Goal: Task Accomplishment & Management: Complete application form

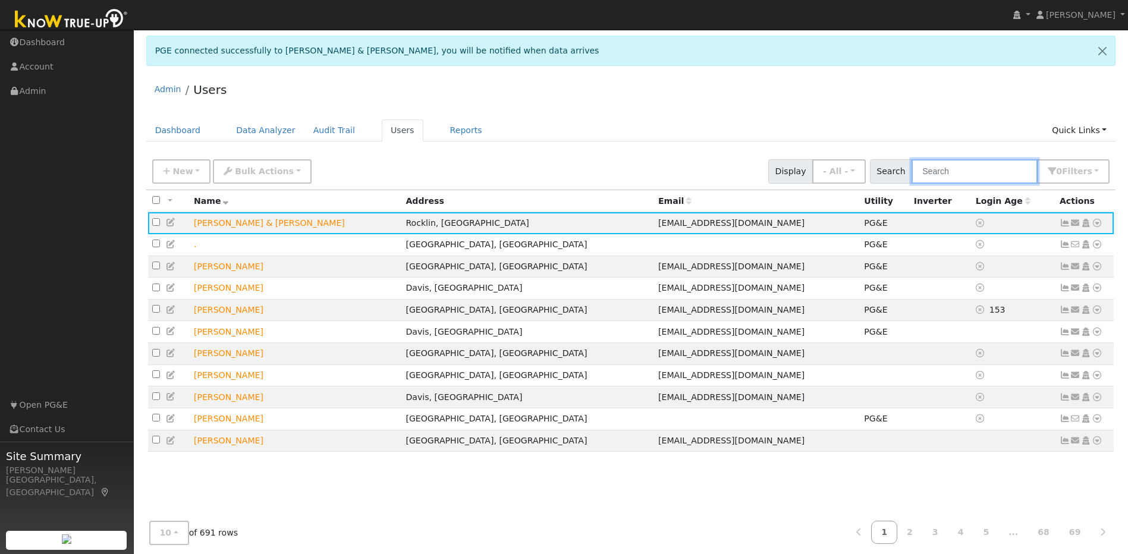
click at [1004, 177] on input "text" at bounding box center [975, 171] width 126 height 24
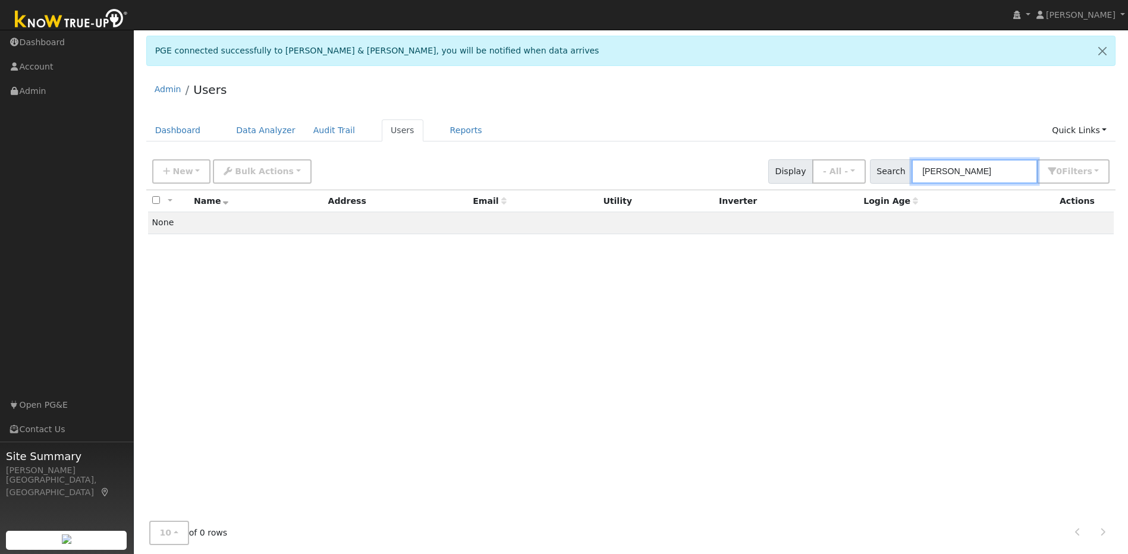
type input "william Lawver"
click at [184, 173] on span "New" at bounding box center [182, 172] width 20 height 10
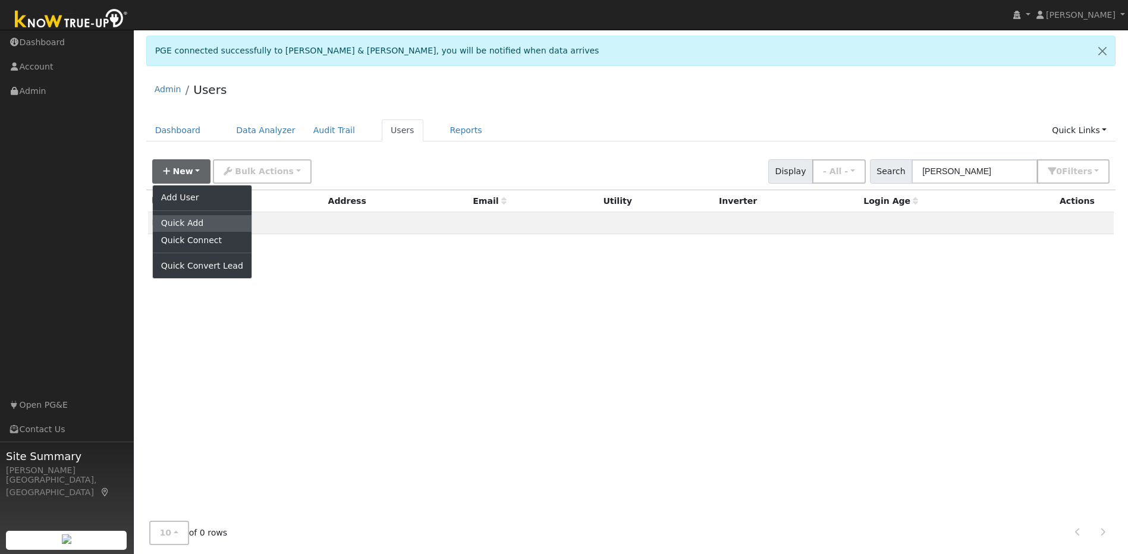
click at [185, 223] on link "Quick Add" at bounding box center [202, 223] width 99 height 17
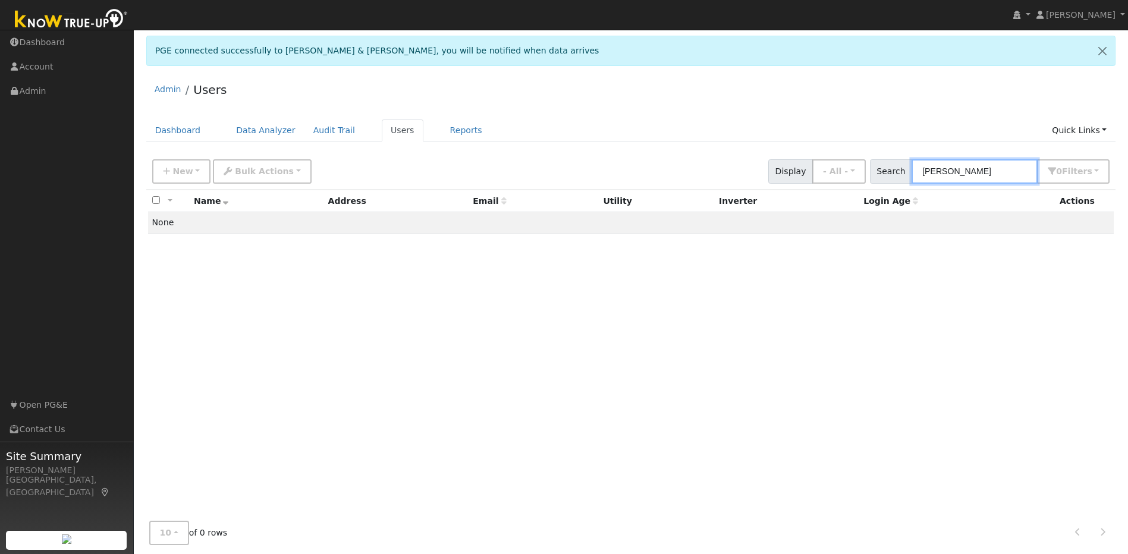
click at [1003, 172] on input "william Lawver" at bounding box center [975, 171] width 126 height 24
click at [1101, 49] on link at bounding box center [1102, 50] width 25 height 29
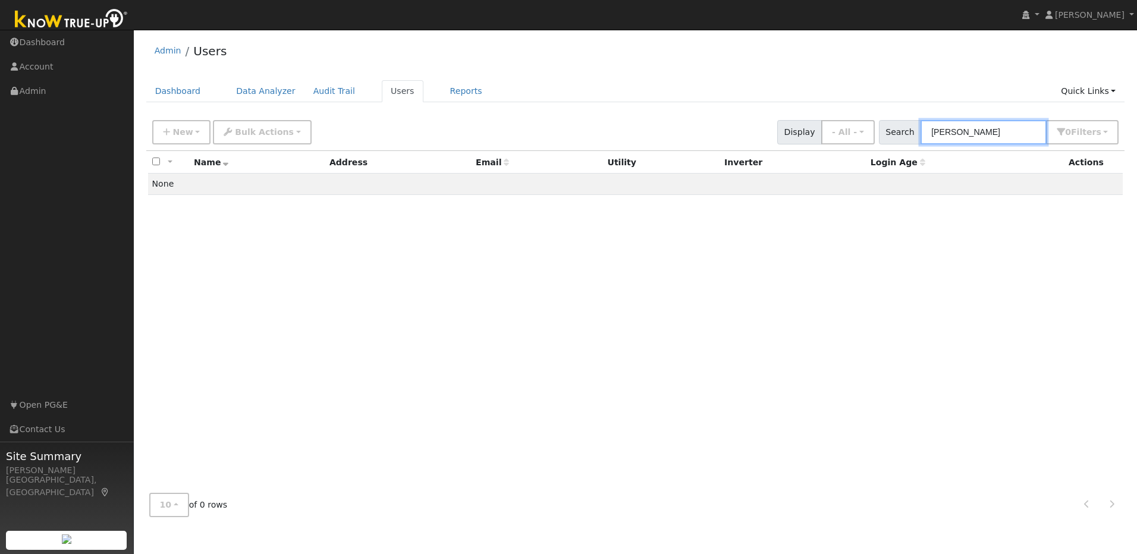
click at [1019, 134] on input "william Lawver" at bounding box center [984, 132] width 126 height 24
drag, startPoint x: 1015, startPoint y: 130, endPoint x: 922, endPoint y: 134, distance: 92.3
click at [922, 134] on div "Search william Lawver 0 Filter s Role Show - All - Show Leads Admin Billing Adm…" at bounding box center [999, 132] width 240 height 24
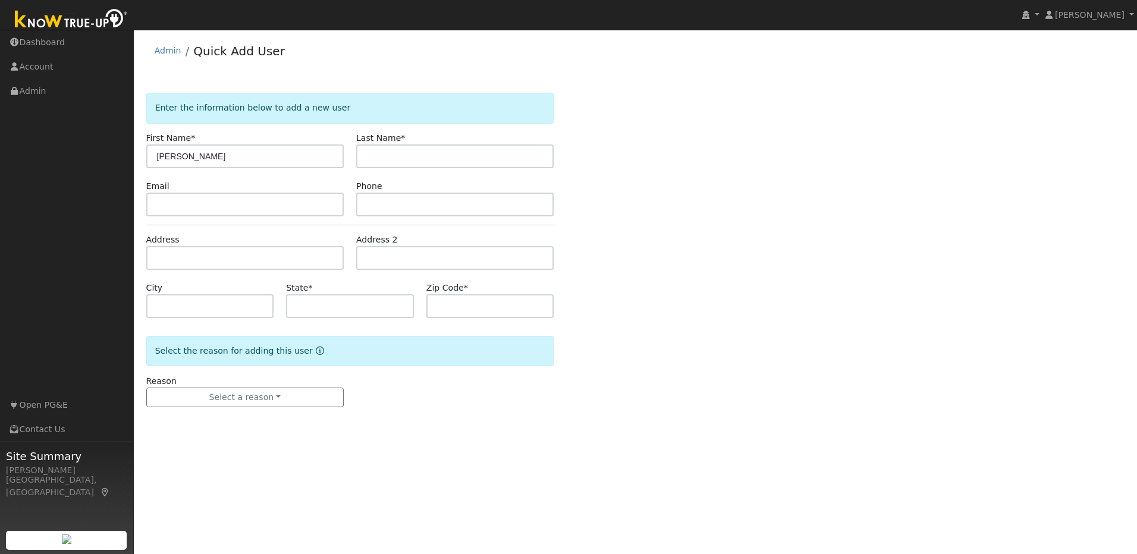
type input "[PERSON_NAME]"
click at [413, 158] on input "text" at bounding box center [454, 157] width 197 height 24
type input "[PERSON_NAME]"
click at [278, 211] on input "text" at bounding box center [244, 205] width 197 height 24
drag, startPoint x: 9, startPoint y: 150, endPoint x: 191, endPoint y: 203, distance: 189.7
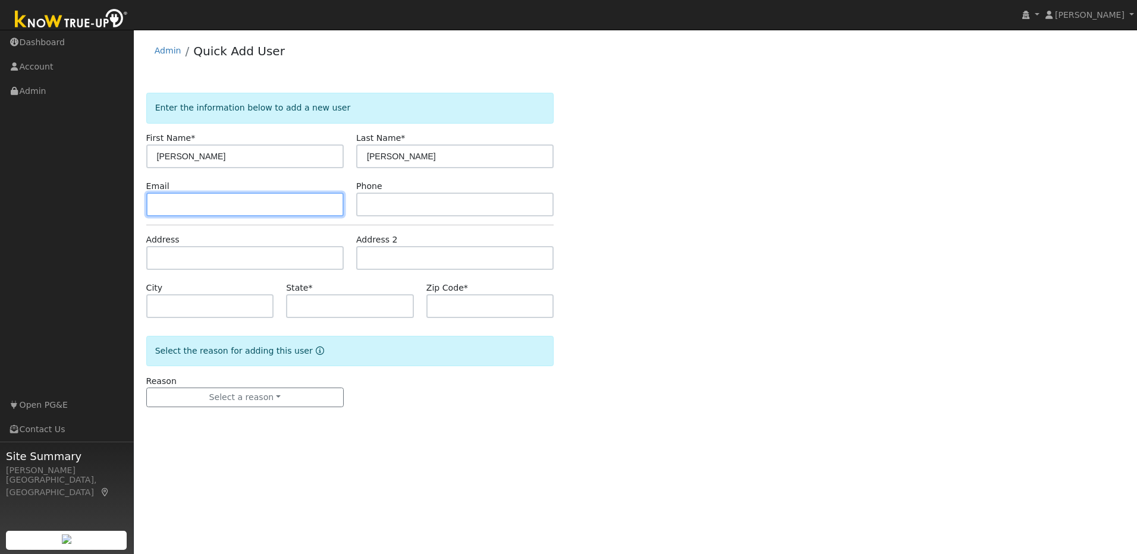
paste input "Accessing your SMUD usage history Step 1. Sign into your SMUD account Step 2. S…"
type input "A"
paste input "wlawver@iominder.com"
type input "wlawver@iominder.com"
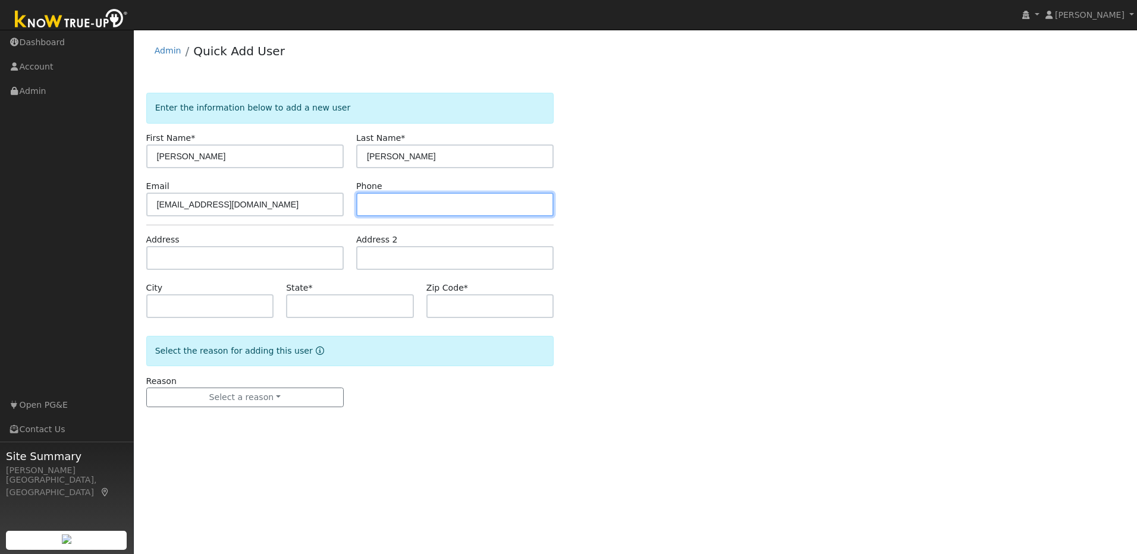
paste input "530-613-5200"
type input "530-613-5200"
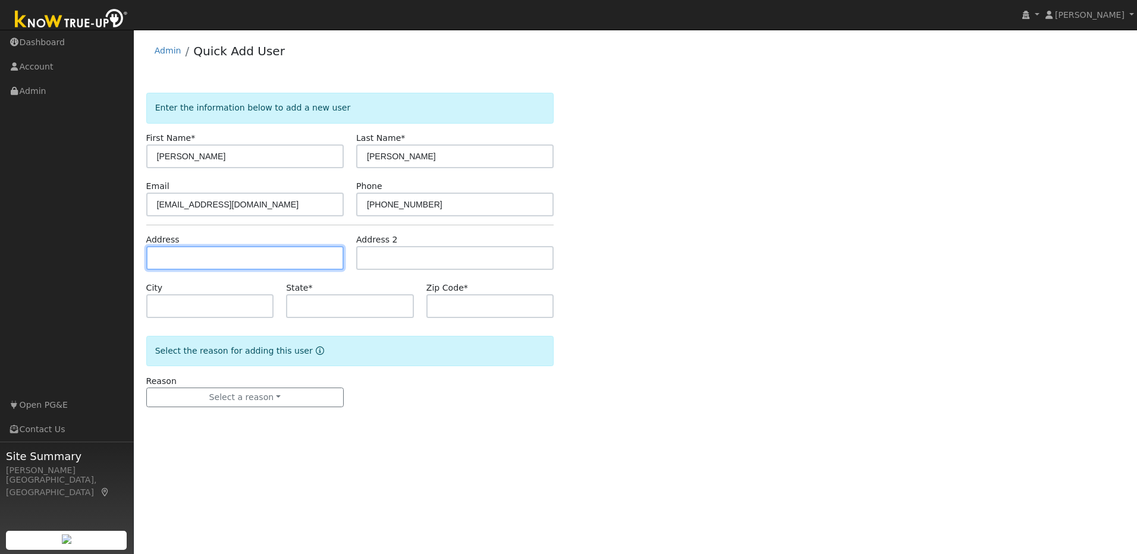
click at [269, 257] on input "text" at bounding box center [244, 258] width 197 height 24
paste input "1555 Ridgeview Circle"
type input "[STREET_ADDRESS]"
type input "Auburn"
type input "CA"
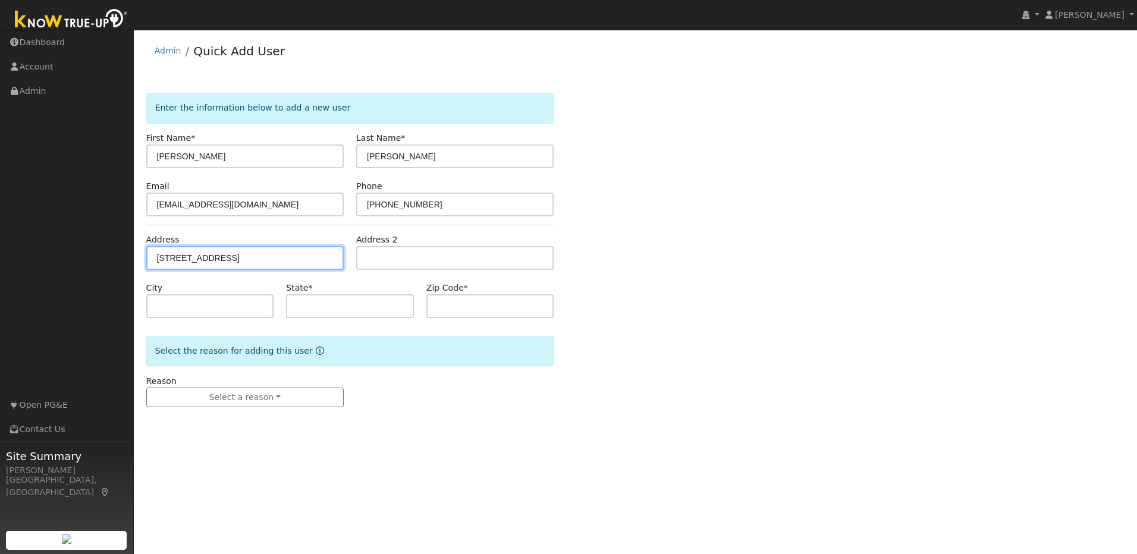
type input "95603"
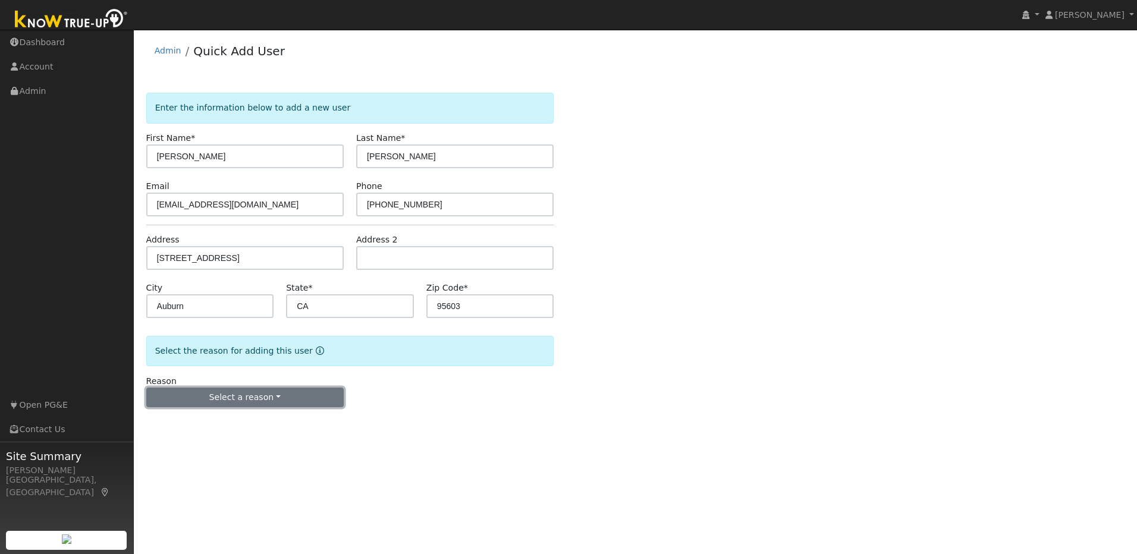
click at [244, 395] on button "Select a reason" at bounding box center [244, 398] width 197 height 20
click at [228, 422] on link "New lead" at bounding box center [212, 422] width 131 height 17
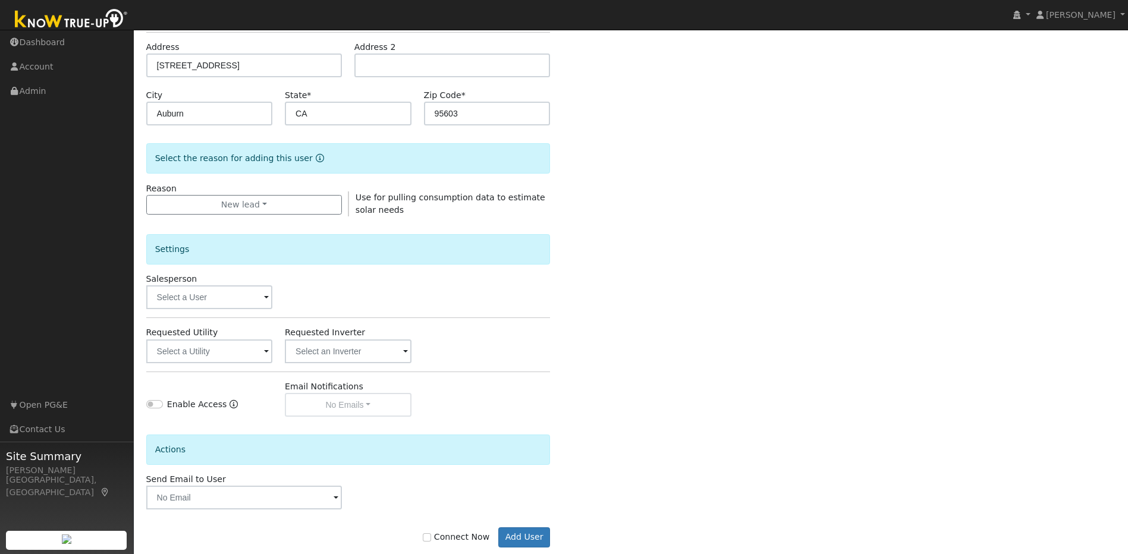
scroll to position [216, 0]
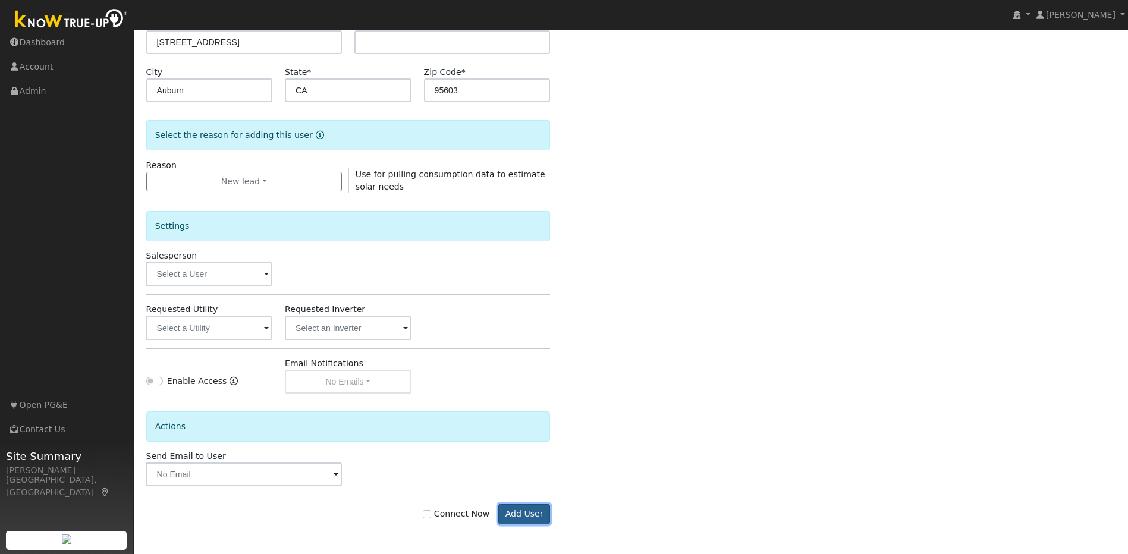
click at [529, 514] on button "Add User" at bounding box center [524, 514] width 52 height 20
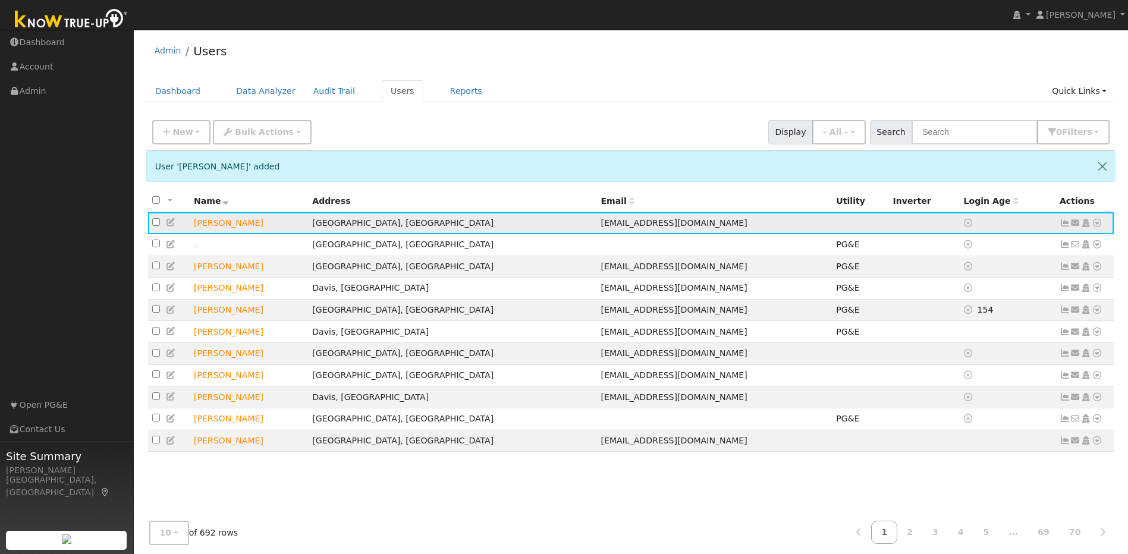
click at [169, 225] on icon at bounding box center [171, 222] width 11 height 8
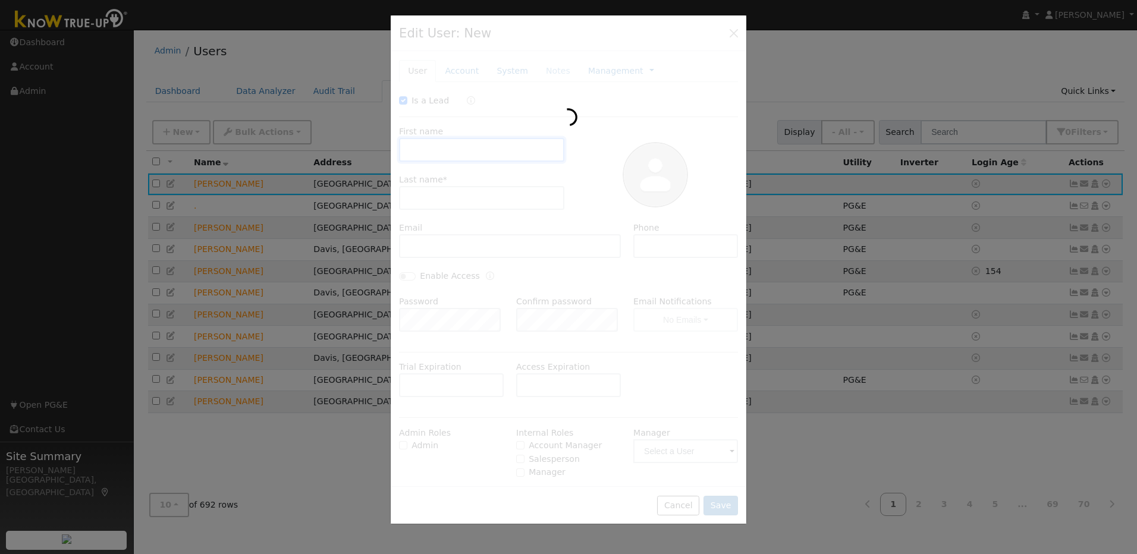
checkbox input "true"
type input "William"
type input "Lawver"
type input "[EMAIL_ADDRESS][DOMAIN_NAME]"
type input "530-613-5200"
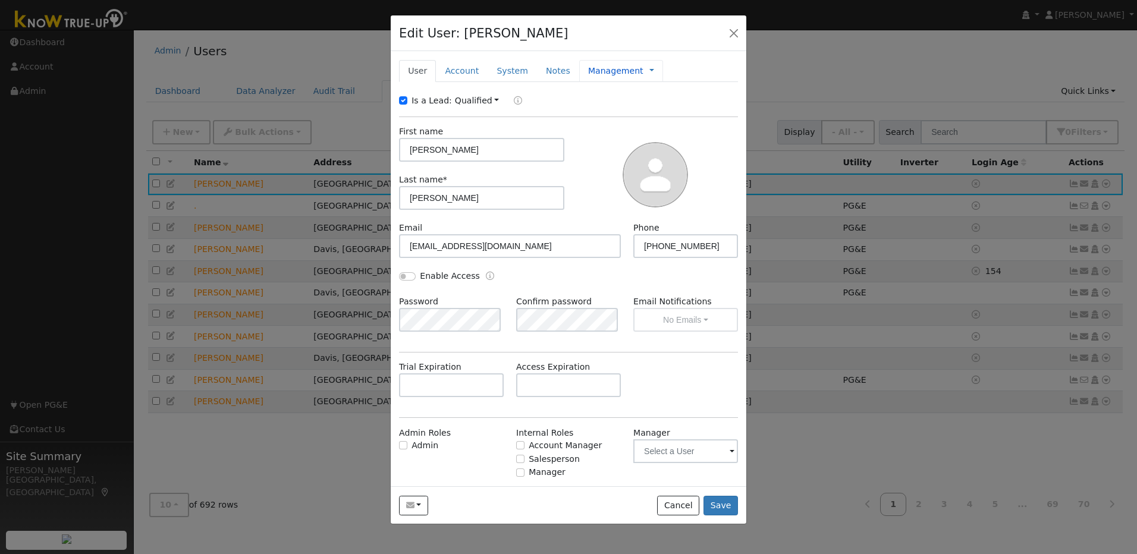
click at [604, 68] on link "Management" at bounding box center [615, 71] width 55 height 12
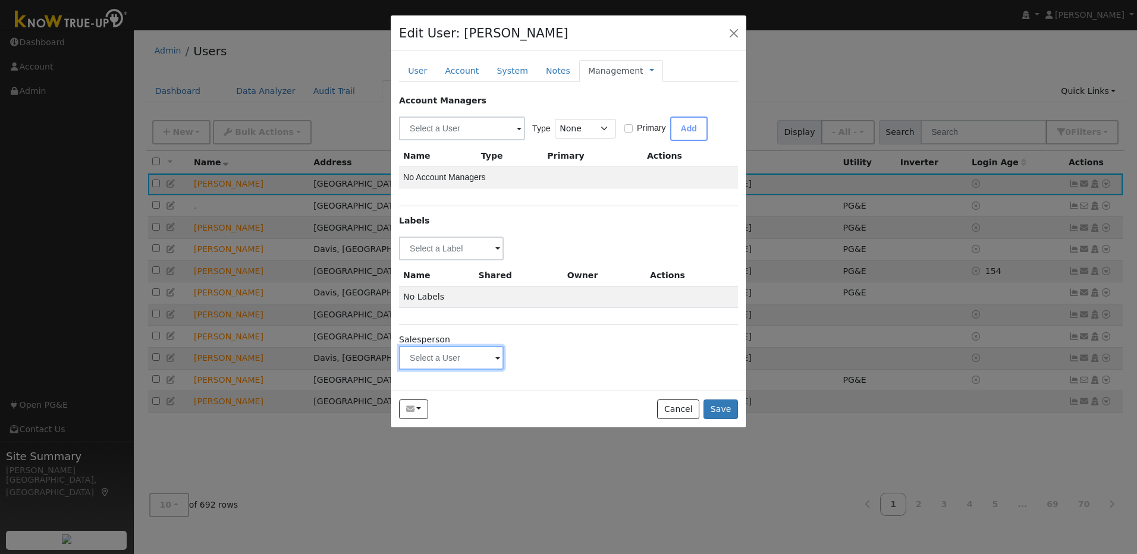
click at [451, 363] on input "text" at bounding box center [451, 358] width 105 height 24
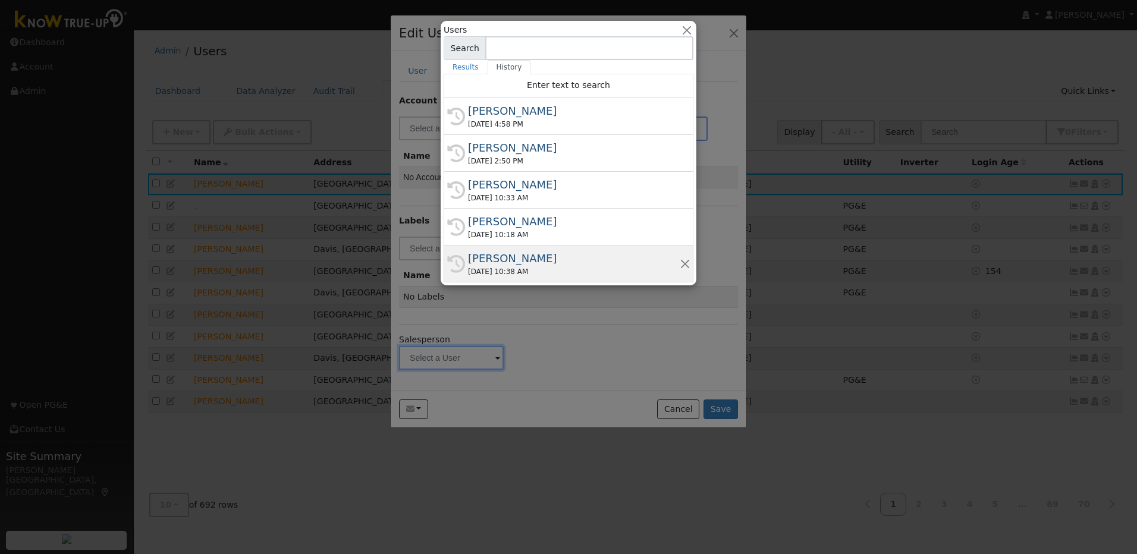
click at [489, 263] on div "Mark Lille" at bounding box center [574, 258] width 212 height 16
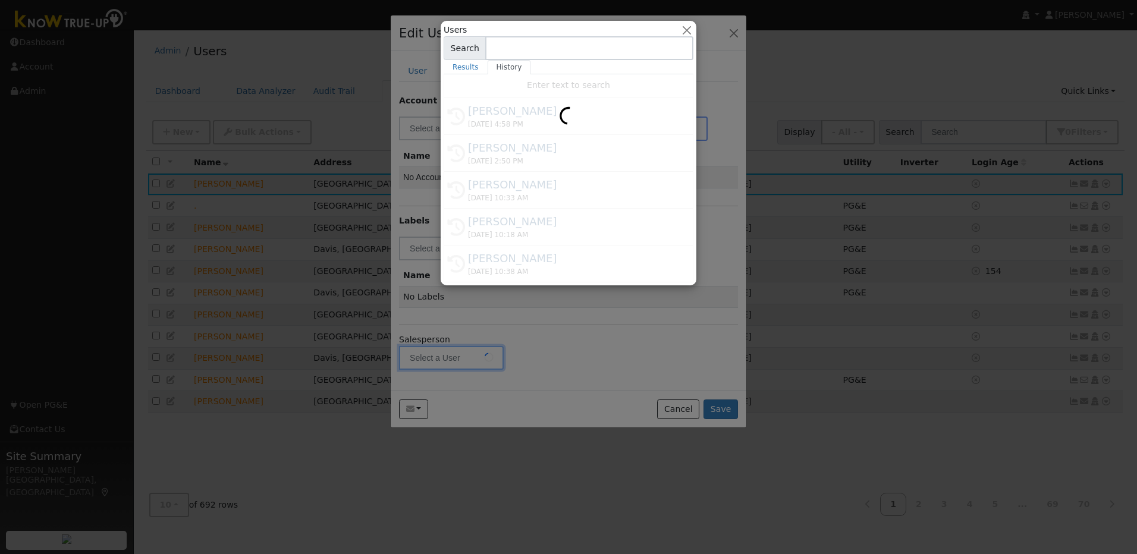
type input "Mark Lille"
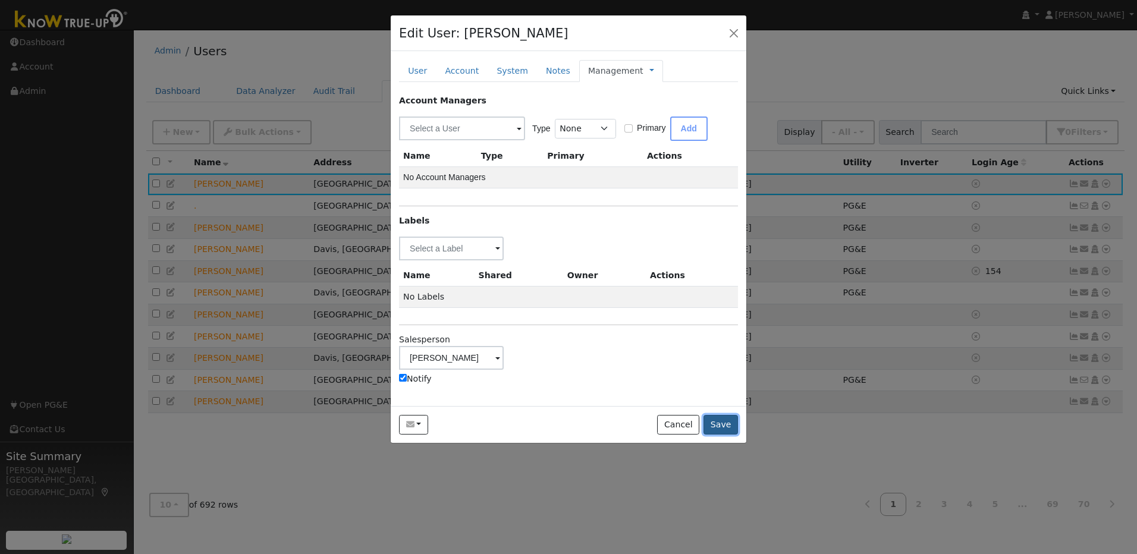
click at [725, 429] on button "Save" at bounding box center [721, 425] width 34 height 20
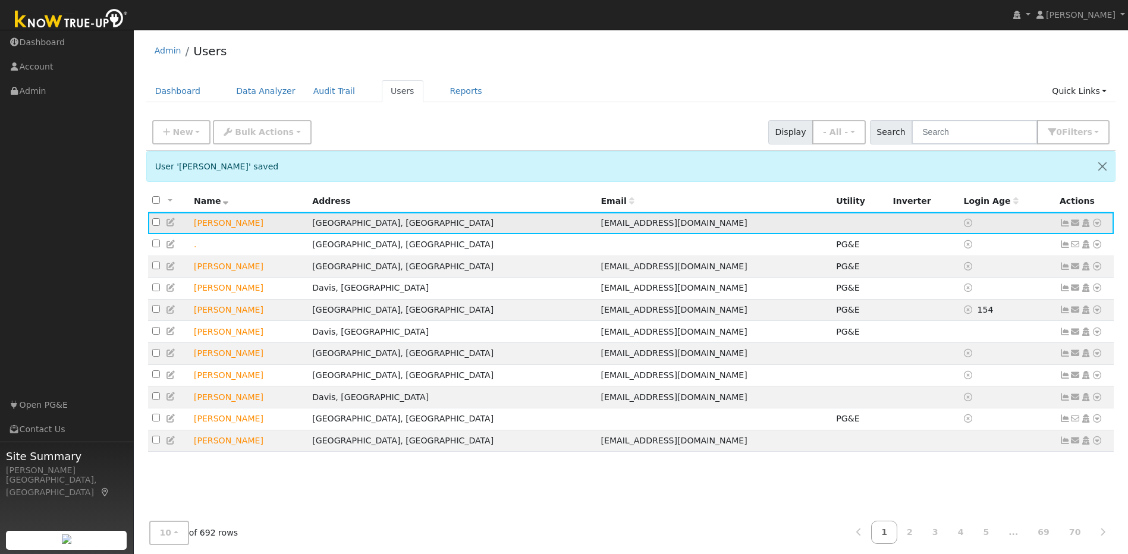
click at [1097, 225] on icon at bounding box center [1097, 223] width 11 height 8
click at [980, 319] on link "Utility" at bounding box center [974, 313] width 83 height 17
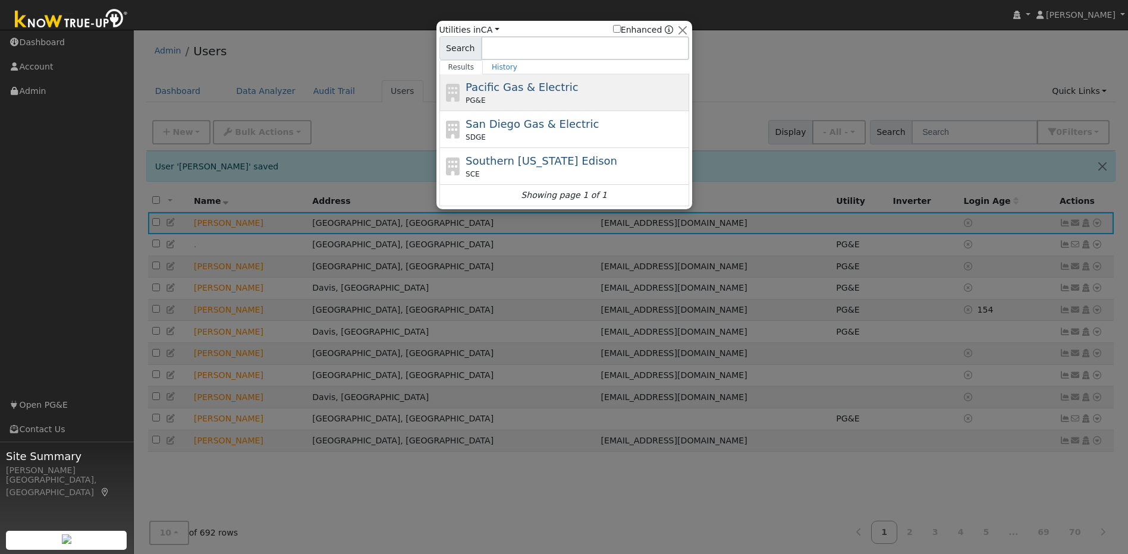
click at [545, 86] on span "Pacific Gas & Electric" at bounding box center [522, 87] width 112 height 12
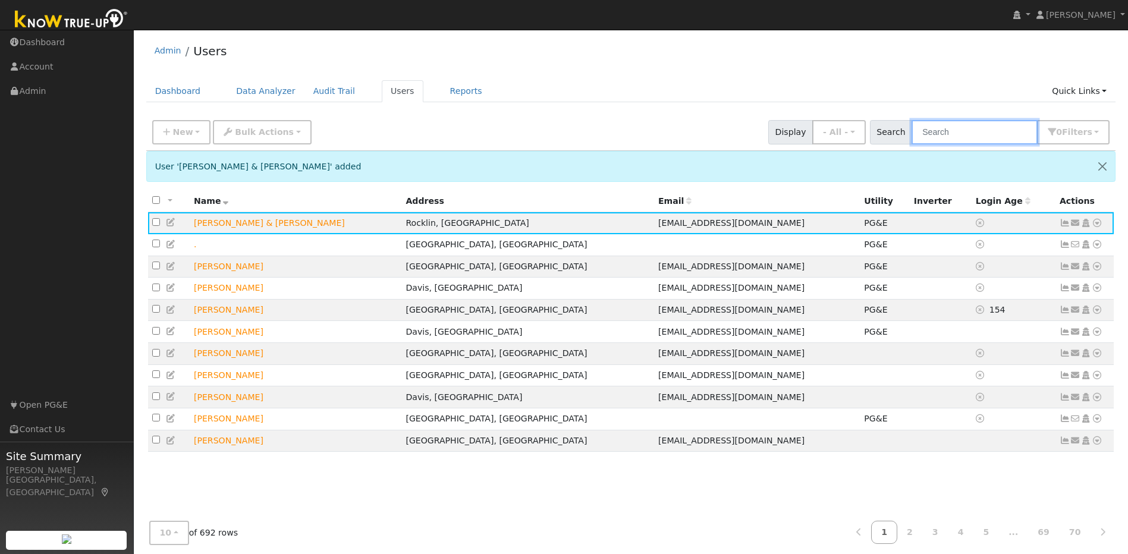
click at [977, 133] on input "text" at bounding box center [975, 132] width 126 height 24
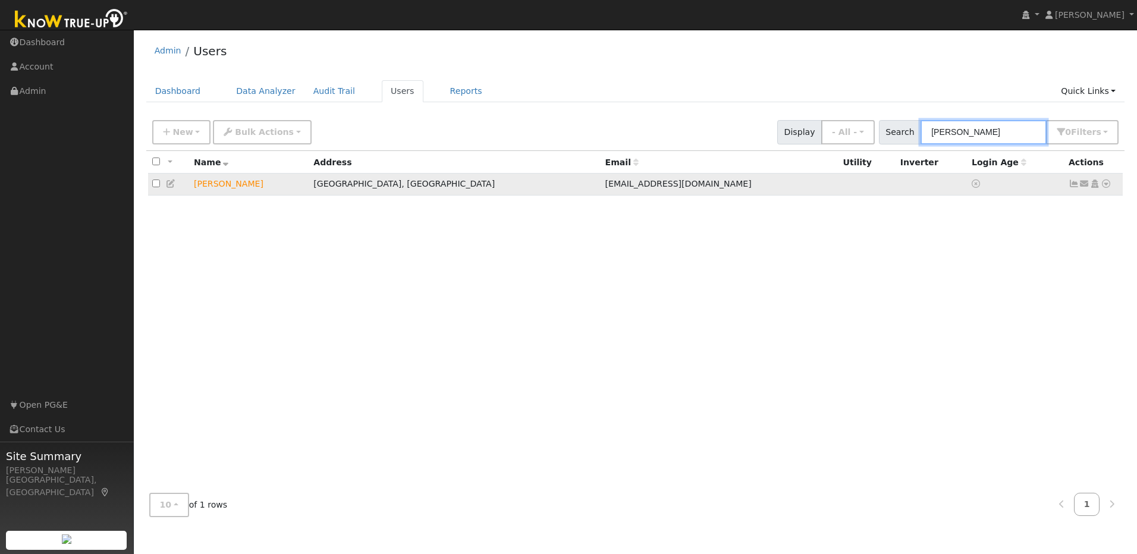
type input "william law"
click at [1104, 186] on icon at bounding box center [1106, 184] width 11 height 8
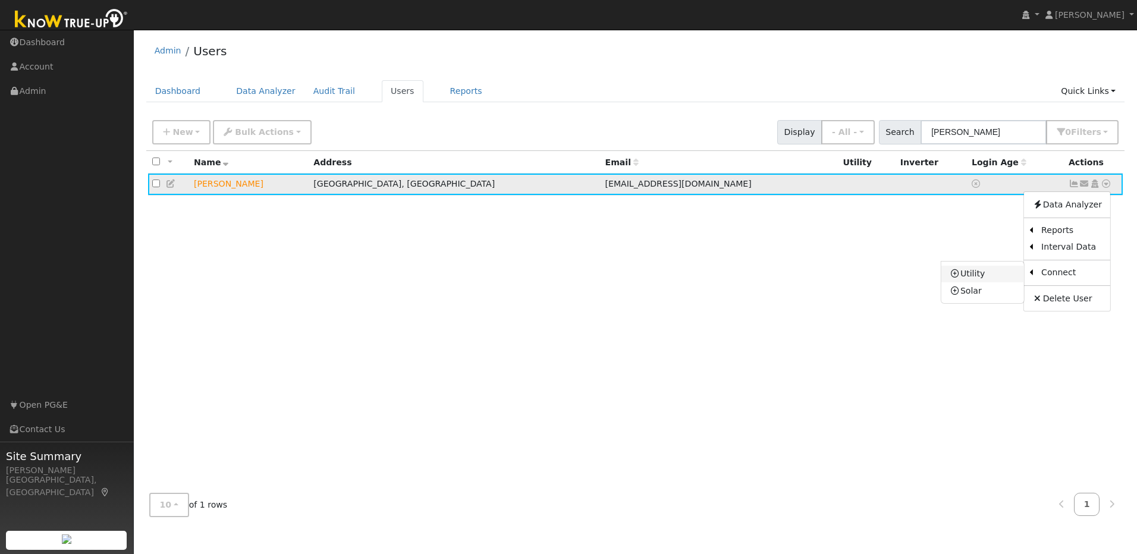
click at [1003, 278] on link "Utility" at bounding box center [982, 274] width 83 height 17
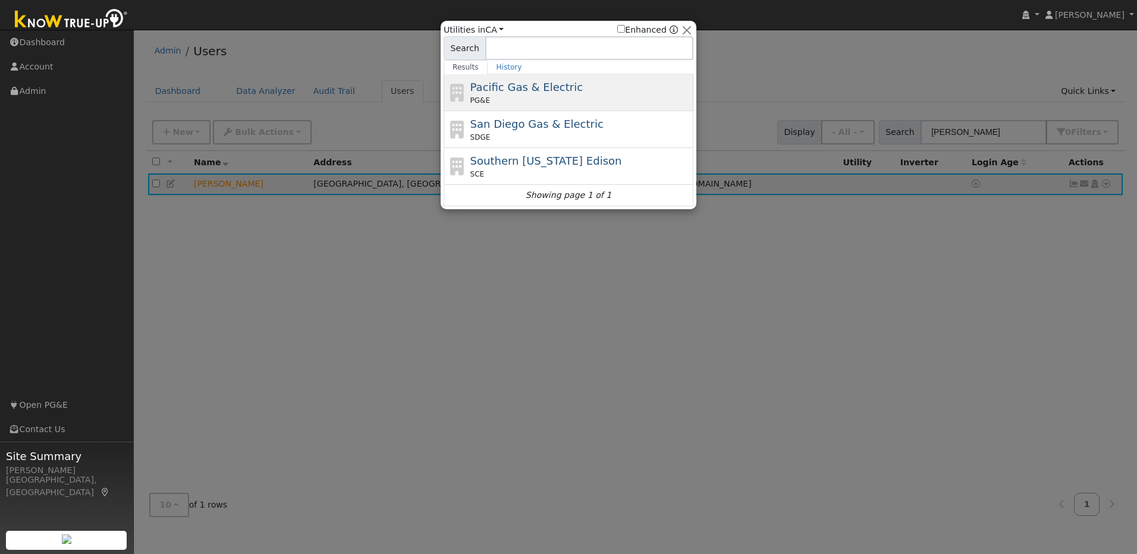
click at [579, 95] on div "Pacific Gas & Electric PG&E" at bounding box center [580, 92] width 221 height 27
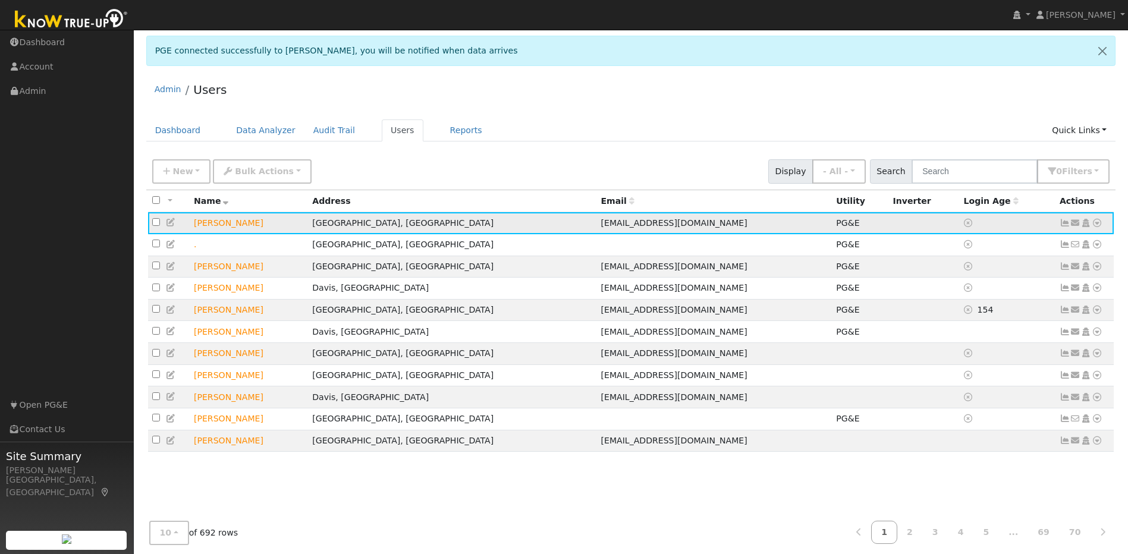
click at [1065, 226] on icon at bounding box center [1065, 223] width 11 height 8
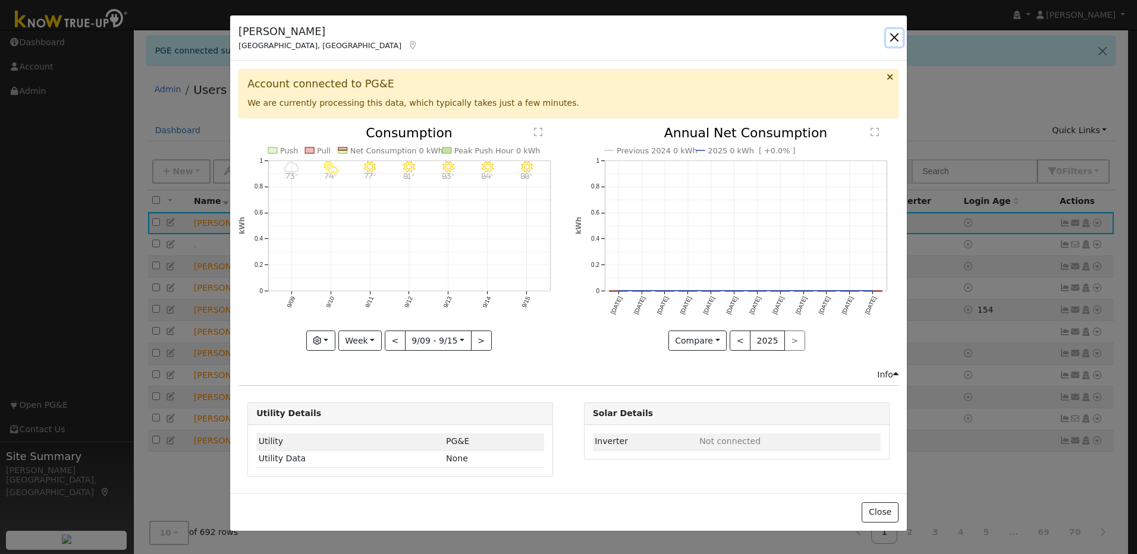
click at [898, 38] on button "button" at bounding box center [894, 37] width 17 height 17
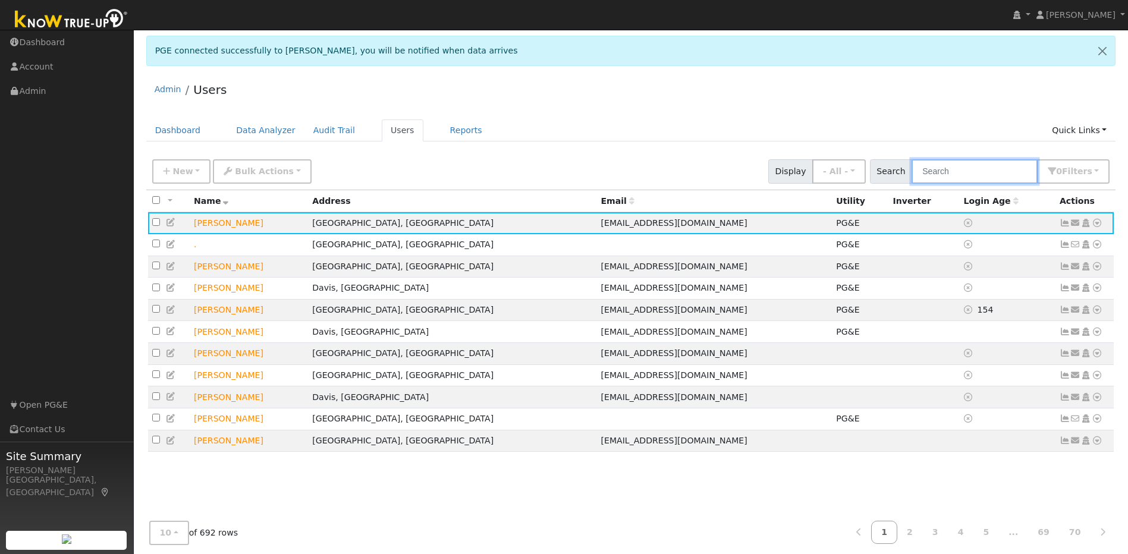
drag, startPoint x: 949, startPoint y: 171, endPoint x: 941, endPoint y: 168, distance: 8.5
click at [949, 171] on input "text" at bounding box center [975, 171] width 126 height 24
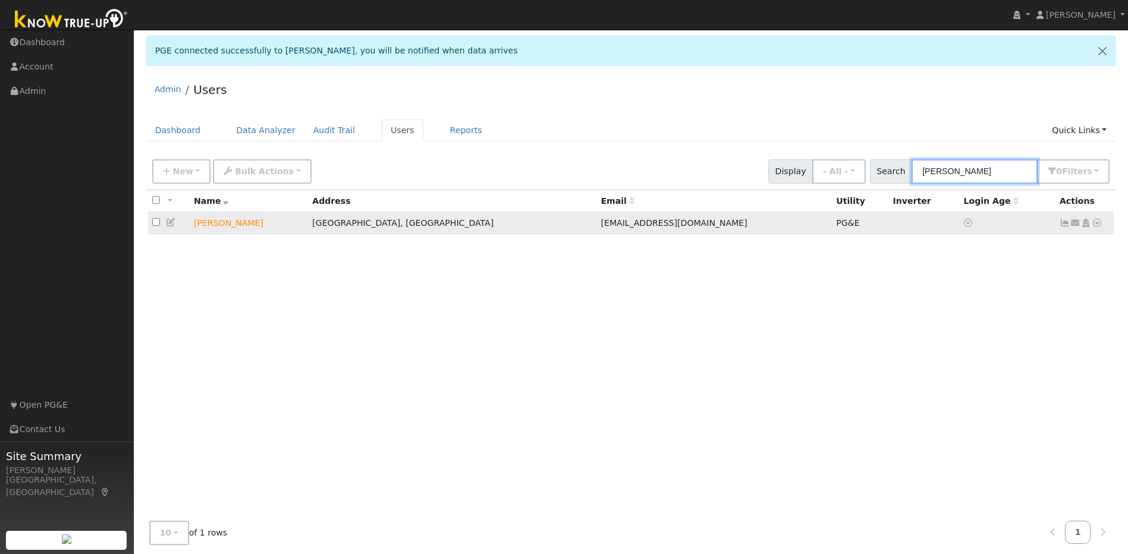
type input "[PERSON_NAME]"
click at [1068, 220] on icon at bounding box center [1065, 223] width 11 height 8
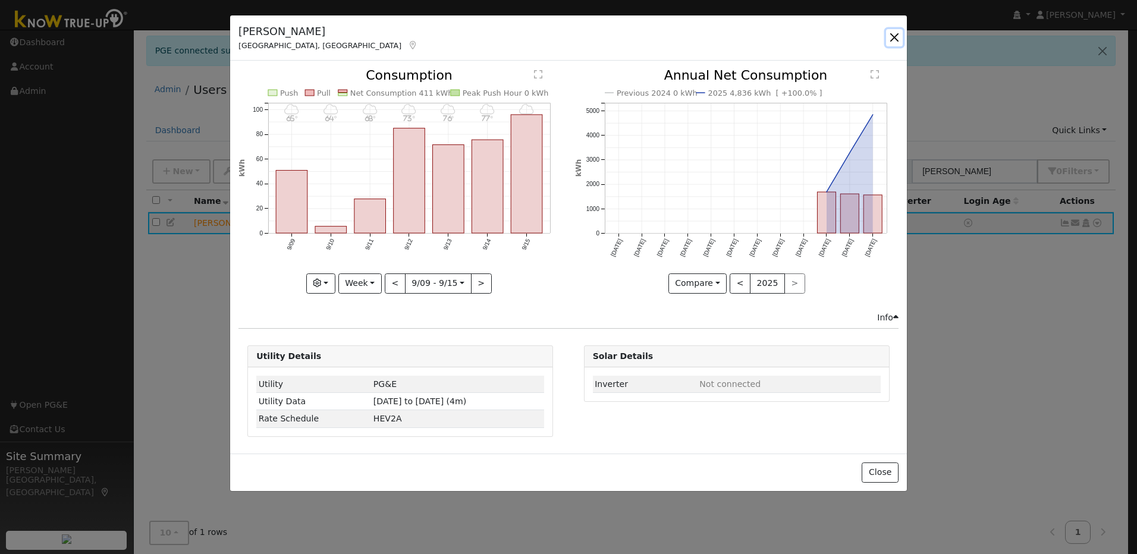
click at [896, 34] on button "button" at bounding box center [894, 37] width 17 height 17
